Goal: Information Seeking & Learning: Learn about a topic

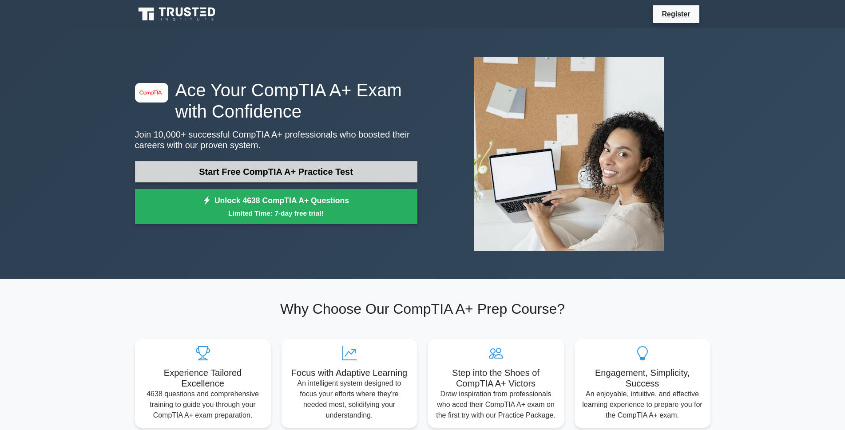
click at [247, 177] on link "Start Free CompTIA A+ Practice Test" at bounding box center [276, 171] width 283 height 21
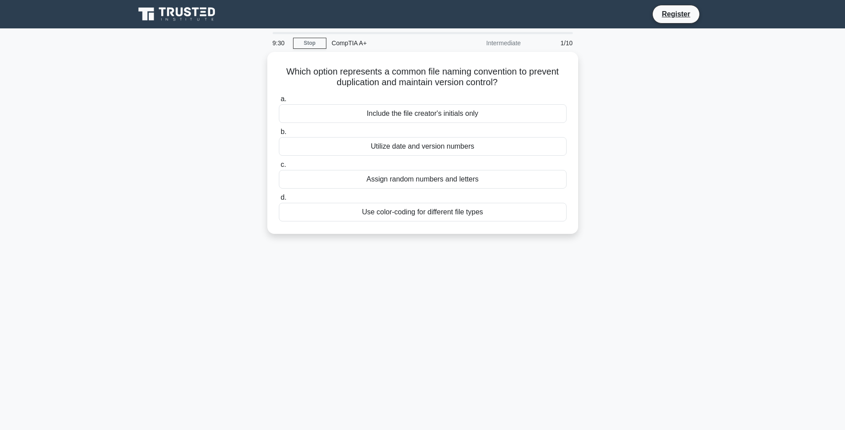
click at [166, 160] on div "Which option represents a common file naming convention to prevent duplication …" at bounding box center [423, 148] width 586 height 193
click at [182, 160] on div "Which option represents a common file naming convention to prevent duplication …" at bounding box center [423, 148] width 586 height 193
click at [175, 165] on div "Which option represents a common file naming convention to prevent duplication …" at bounding box center [423, 148] width 586 height 193
click at [185, 167] on div "Which option represents a common file naming convention to prevent duplication …" at bounding box center [423, 148] width 586 height 193
click at [209, 143] on div "Which option represents a common file naming convention to prevent duplication …" at bounding box center [423, 148] width 586 height 193
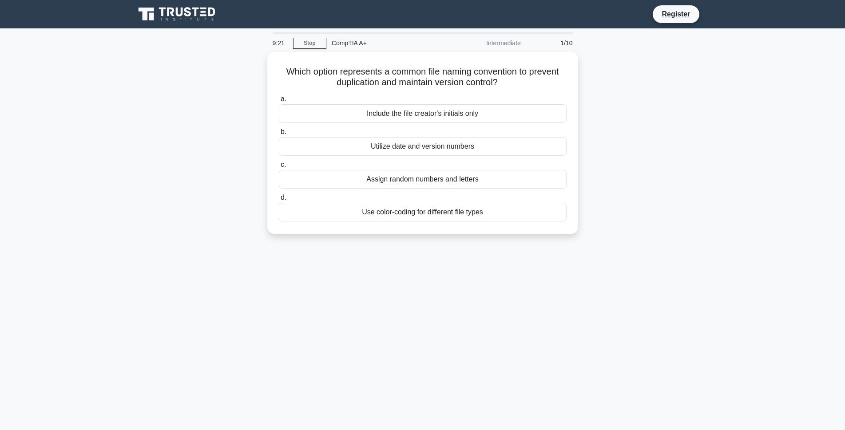
click at [229, 142] on div "Which option represents a common file naming convention to prevent duplication …" at bounding box center [423, 148] width 586 height 193
drag, startPoint x: 223, startPoint y: 143, endPoint x: 219, endPoint y: 146, distance: 5.4
click at [223, 143] on div "Which option represents a common file naming convention to prevent duplication …" at bounding box center [423, 148] width 586 height 193
click at [219, 146] on div "Which option represents a common file naming convention to prevent duplication …" at bounding box center [423, 148] width 586 height 193
click at [230, 149] on div "Which option represents a common file naming convention to prevent duplication …" at bounding box center [423, 148] width 586 height 193
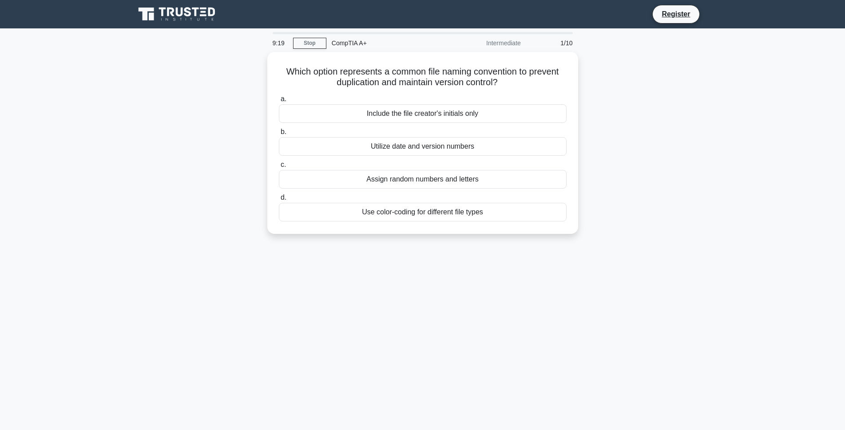
click at [199, 151] on div "Which option represents a common file naming convention to prevent duplication …" at bounding box center [423, 148] width 586 height 193
click at [218, 151] on div "Which option represents a common file naming convention to prevent duplication …" at bounding box center [423, 148] width 586 height 193
click at [223, 151] on div "Which option represents a common file naming convention to prevent duplication …" at bounding box center [423, 148] width 586 height 193
click at [225, 149] on div "Which option represents a common file naming convention to prevent duplication …" at bounding box center [423, 148] width 586 height 193
drag, startPoint x: 227, startPoint y: 149, endPoint x: 231, endPoint y: 145, distance: 6.0
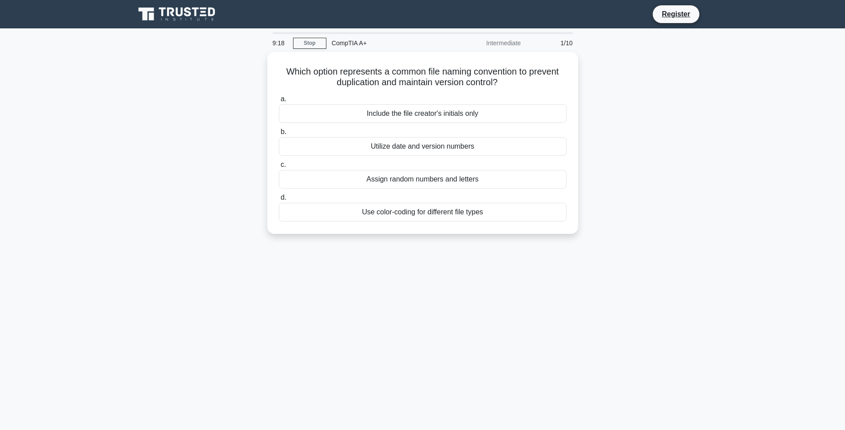
click at [227, 149] on div "Which option represents a common file naming convention to prevent duplication …" at bounding box center [423, 148] width 586 height 193
click at [446, 211] on div "Use color-coding for different file types" at bounding box center [423, 210] width 288 height 19
click at [279, 199] on input "d. Use color-coding for different file types" at bounding box center [279, 196] width 0 height 6
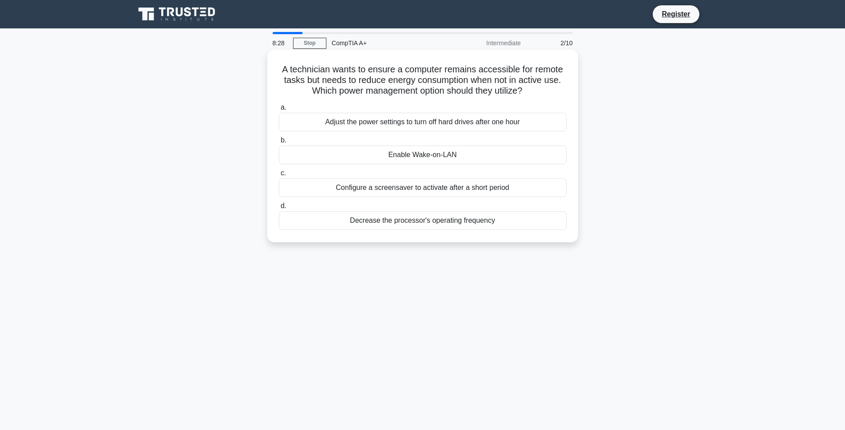
click at [430, 187] on div "Configure a screensaver to activate after a short period" at bounding box center [423, 188] width 288 height 19
click at [279, 176] on input "c. Configure a screensaver to activate after a short period" at bounding box center [279, 174] width 0 height 6
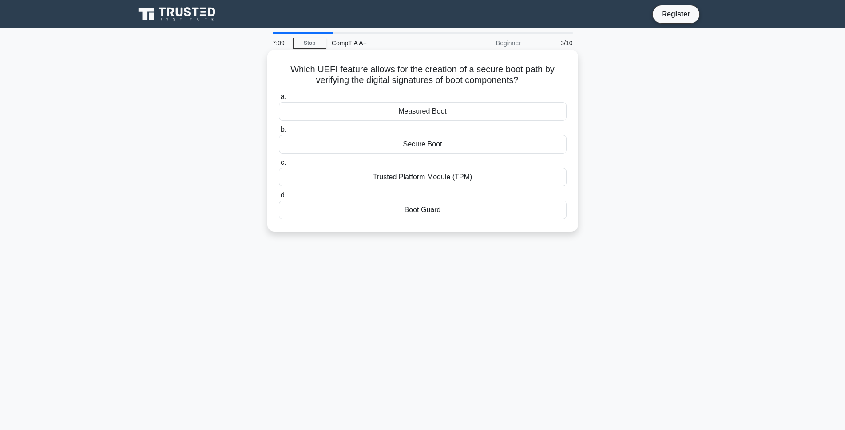
drag, startPoint x: 288, startPoint y: 68, endPoint x: 526, endPoint y: 82, distance: 238.5
click at [526, 82] on h5 "Which UEFI feature allows for the creation of a secure boot path by verifying t…" at bounding box center [423, 75] width 290 height 22
copy h5 "Which UEFI feature allows for the creation of a secure boot path by verifying t…"
click at [317, 68] on h5 "Which UEFI feature allows for the creation of a secure boot path by verifying t…" at bounding box center [423, 75] width 290 height 22
click at [314, 68] on h5 "Which UEFI feature allows for the creation of a secure boot path by verifying t…" at bounding box center [423, 75] width 290 height 22
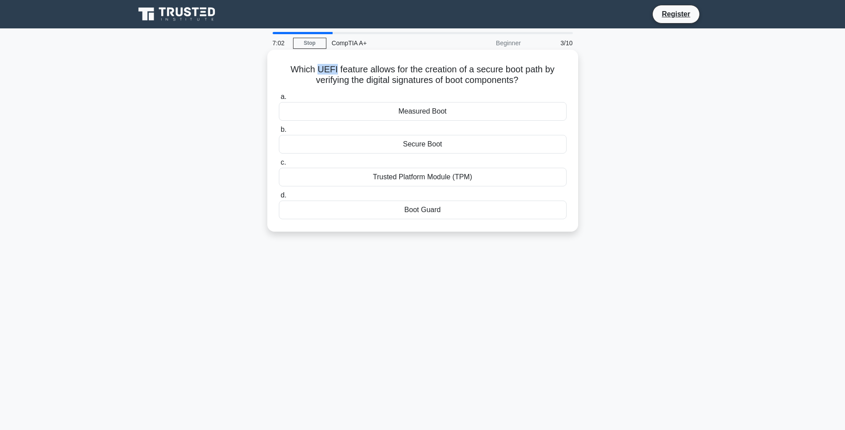
drag, startPoint x: 316, startPoint y: 68, endPoint x: 334, endPoint y: 73, distance: 18.3
click at [334, 73] on h5 "Which UEFI feature allows for the creation of a secure boot path by verifying t…" at bounding box center [423, 75] width 290 height 22
copy h5 "UEFI"
click at [238, 116] on div "Which UEFI feature allows for the creation of a secure boot path by verifying t…" at bounding box center [423, 148] width 586 height 193
click at [420, 211] on div "Boot Guard" at bounding box center [423, 210] width 288 height 19
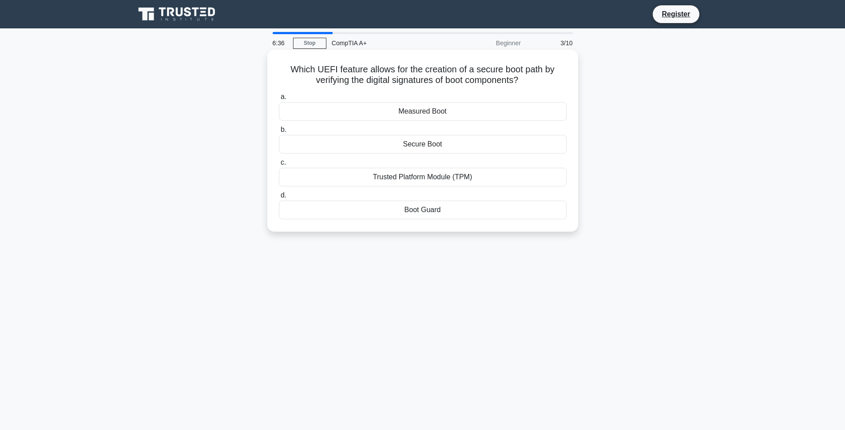
click at [279, 199] on input "d. Boot Guard" at bounding box center [279, 196] width 0 height 6
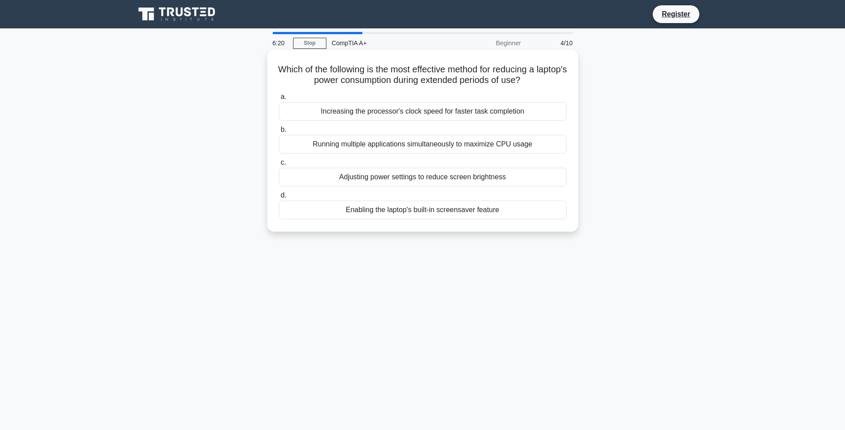
click at [426, 182] on div "Adjusting power settings to reduce screen brightness" at bounding box center [423, 177] width 288 height 19
click at [279, 166] on input "c. Adjusting power settings to reduce screen brightness" at bounding box center [279, 163] width 0 height 6
